Goal: Task Accomplishment & Management: Manage account settings

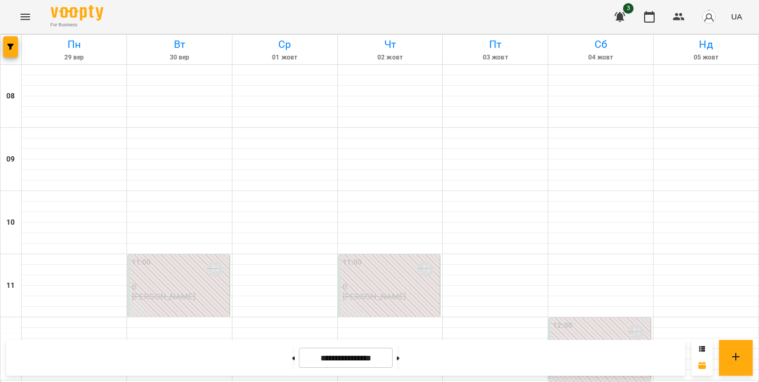
scroll to position [247, 0]
click at [399, 352] on button at bounding box center [398, 358] width 3 height 23
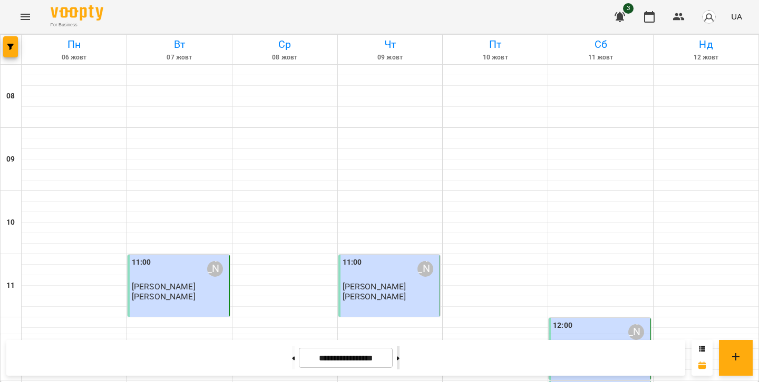
click at [399, 352] on button at bounding box center [398, 358] width 3 height 23
type input "**********"
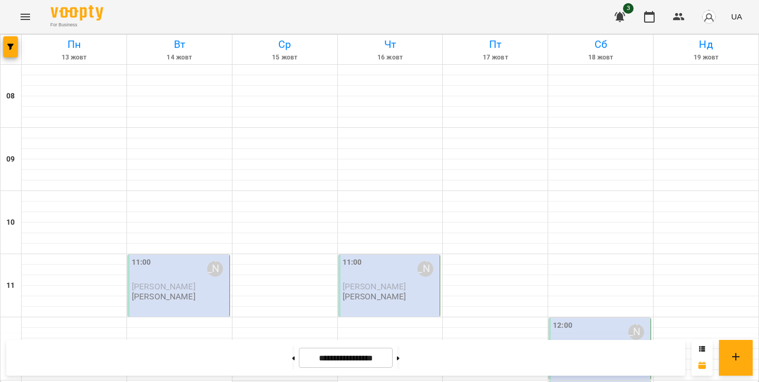
scroll to position [108, 0]
click at [174, 282] on span "[PERSON_NAME]" at bounding box center [164, 287] width 64 height 10
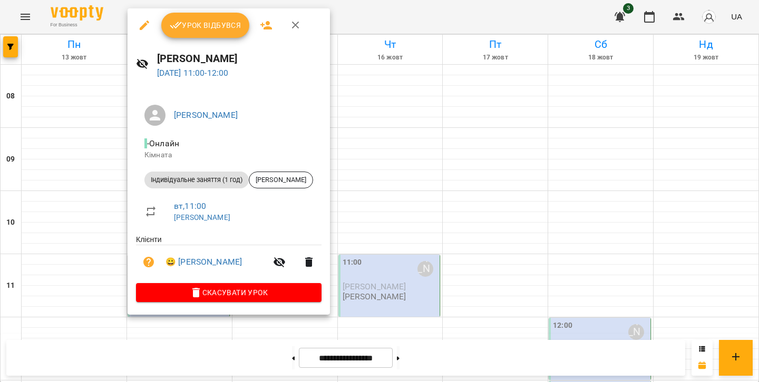
click at [224, 32] on button "Урок відбувся" at bounding box center [205, 25] width 89 height 25
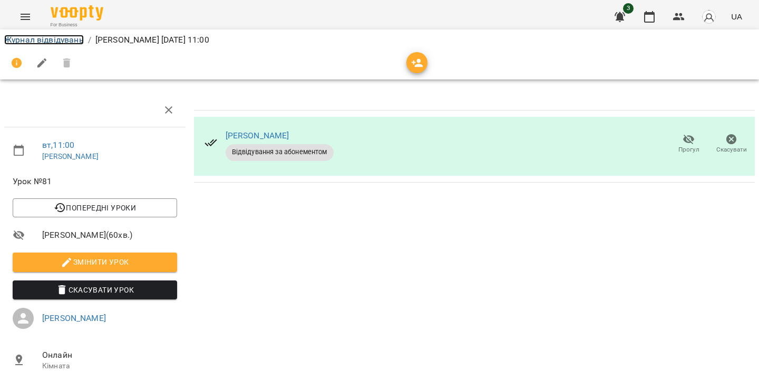
click at [71, 38] on link "Журнал відвідувань" at bounding box center [44, 40] width 80 height 10
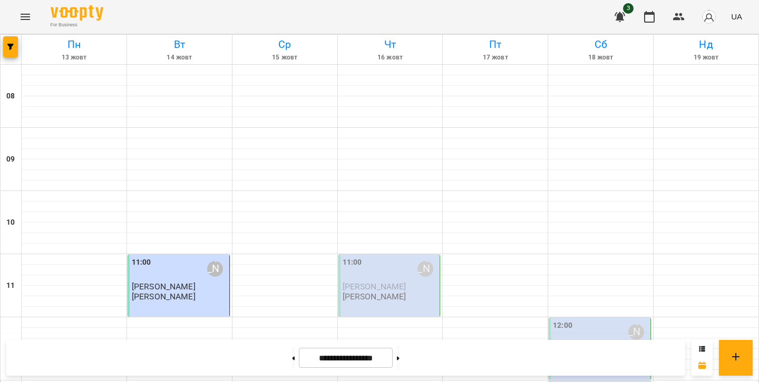
scroll to position [510, 0]
